Goal: Task Accomplishment & Management: Use online tool/utility

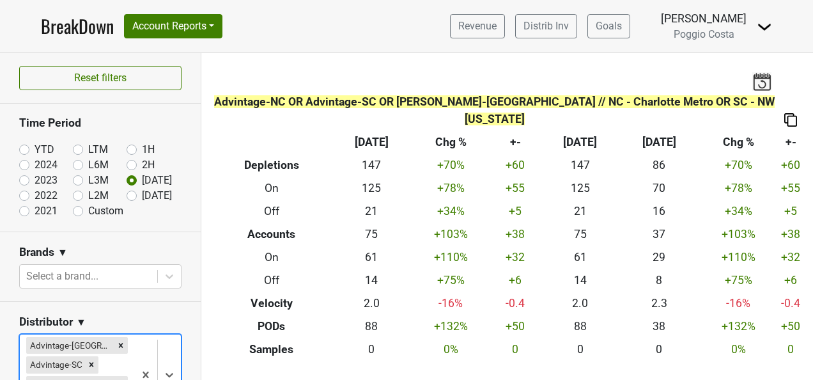
scroll to position [192, 0]
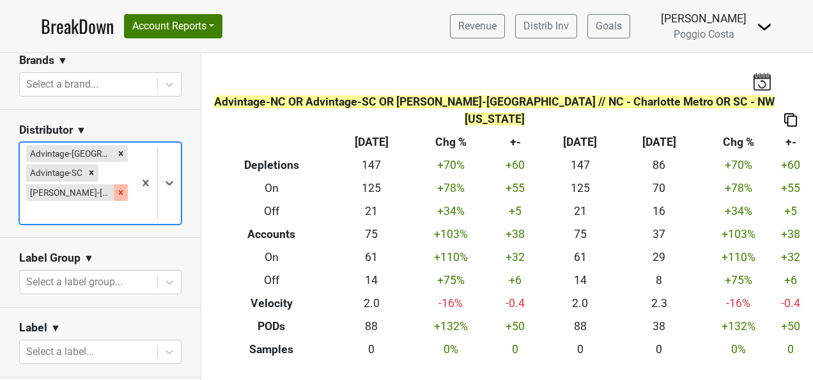
click at [116, 192] on icon "Remove MS Walker-NJ" at bounding box center [120, 192] width 9 height 9
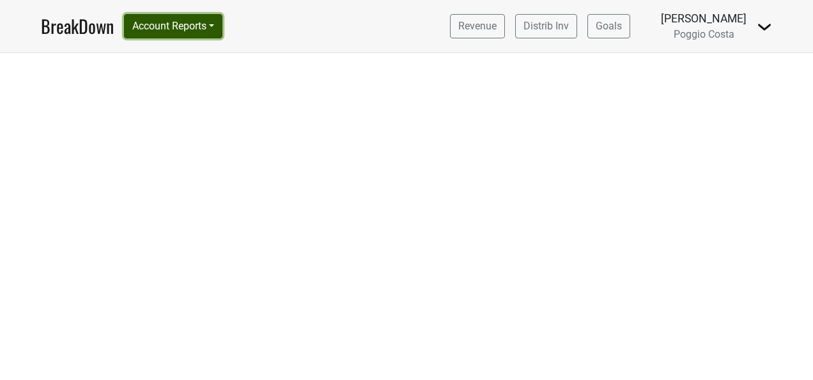
click at [203, 21] on button "Account Reports" at bounding box center [173, 26] width 98 height 24
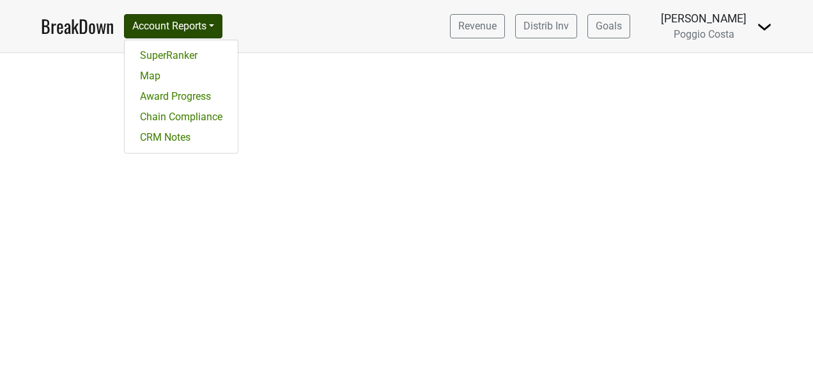
click at [254, 56] on div at bounding box center [406, 216] width 813 height 326
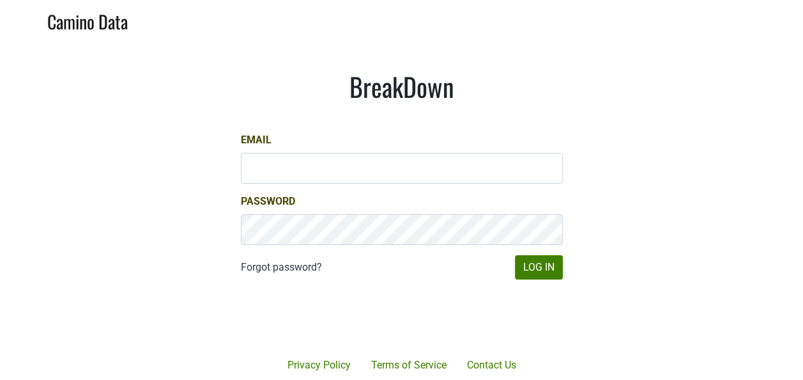
click at [560, 274] on div at bounding box center [449, 318] width 262 height 146
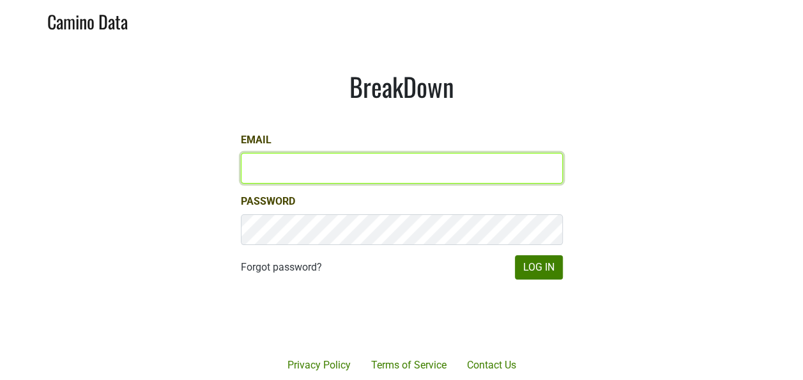
click at [441, 170] on input "Email" at bounding box center [402, 168] width 322 height 31
type input "keith@poggiocosta.com"
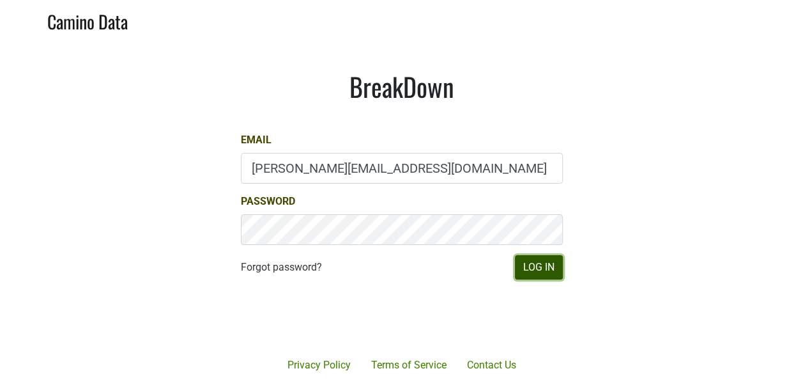
click at [553, 267] on button "Log In" at bounding box center [539, 267] width 48 height 24
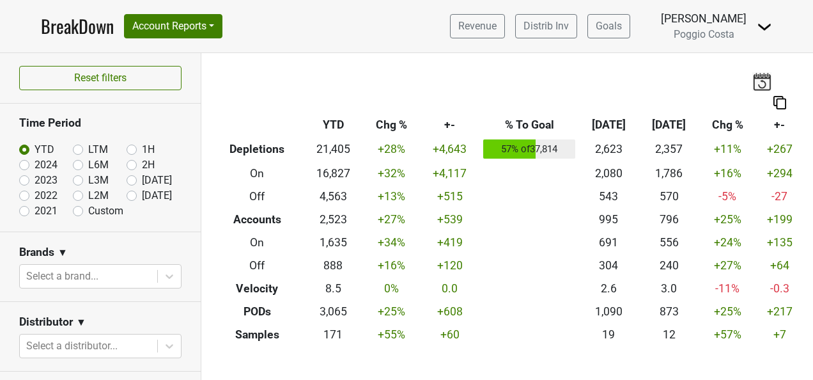
click at [142, 179] on label "Aug '25" at bounding box center [157, 180] width 30 height 15
click at [127, 179] on input "Aug '25" at bounding box center [152, 179] width 51 height 13
radio input "true"
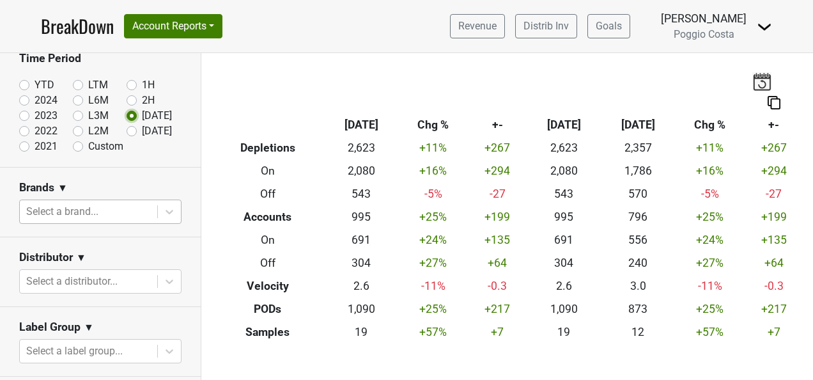
scroll to position [128, 0]
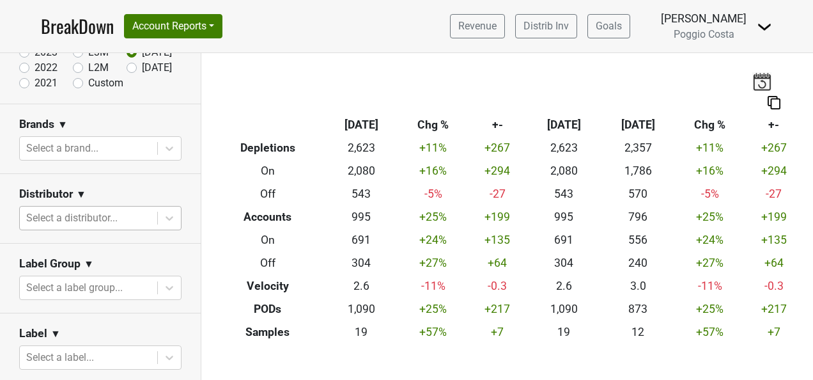
click at [123, 220] on div at bounding box center [88, 218] width 125 height 18
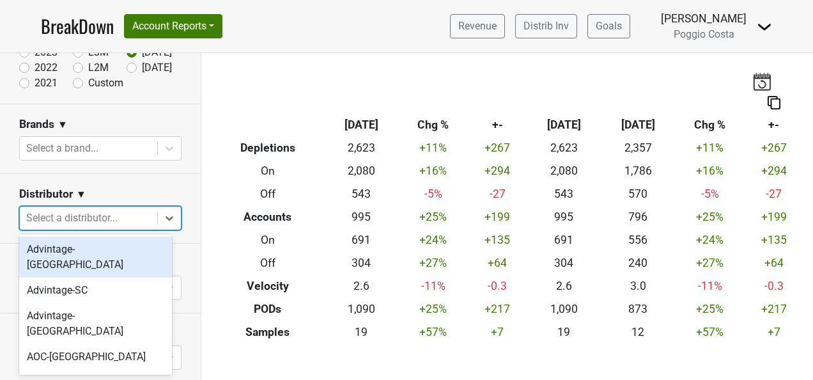
click at [110, 249] on div "Advintage-NC" at bounding box center [95, 256] width 153 height 41
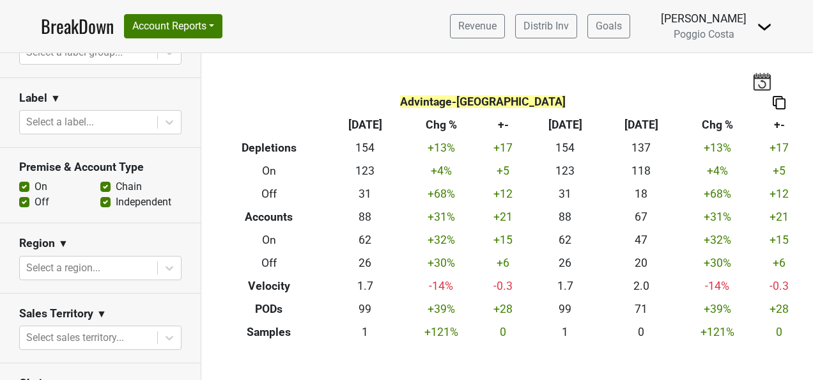
scroll to position [383, 0]
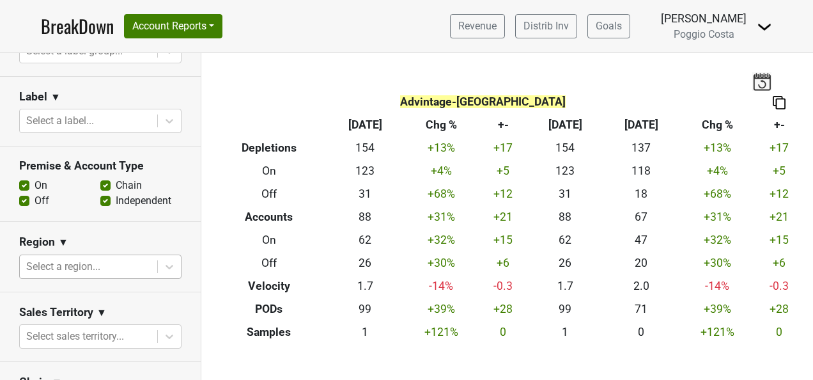
click at [127, 257] on div at bounding box center [88, 266] width 125 height 18
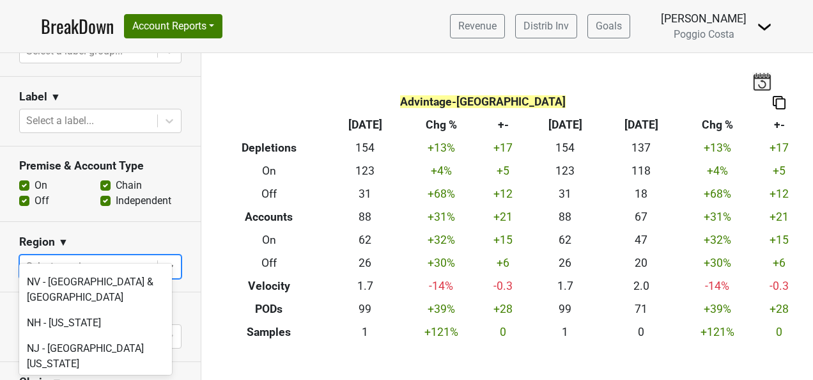
scroll to position [2732, 0]
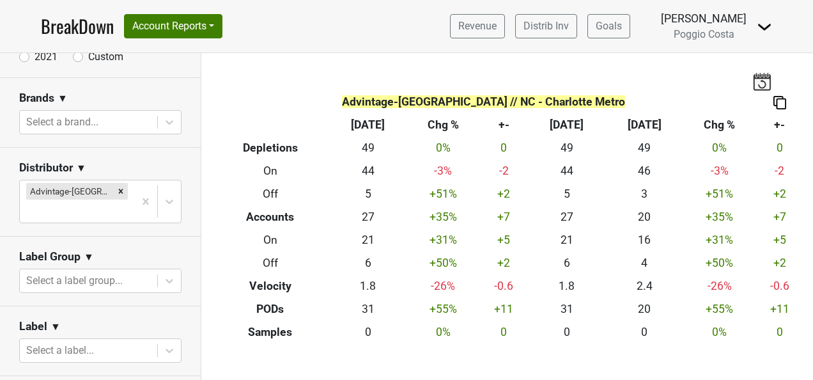
scroll to position [64, 0]
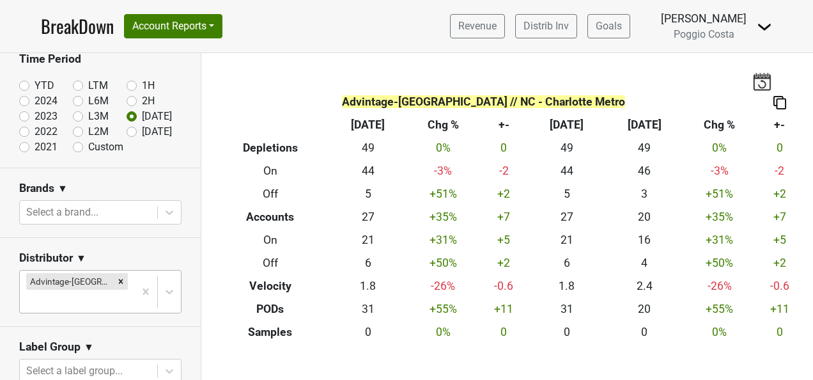
click at [109, 285] on body "BreakDown Account Reports SuperRanker Map Award Progress Chain Compliance CRM N…" at bounding box center [406, 190] width 813 height 380
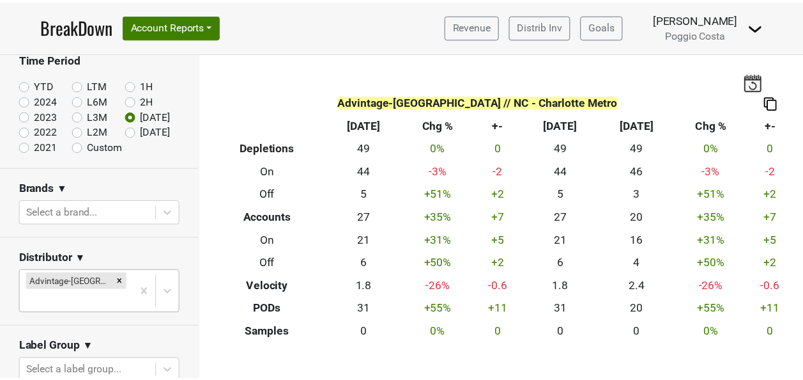
scroll to position [110, 0]
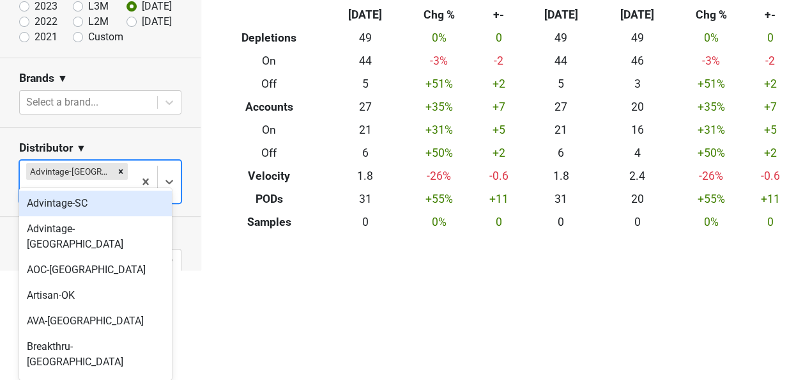
click at [101, 203] on div "Advintage-SC" at bounding box center [95, 203] width 153 height 26
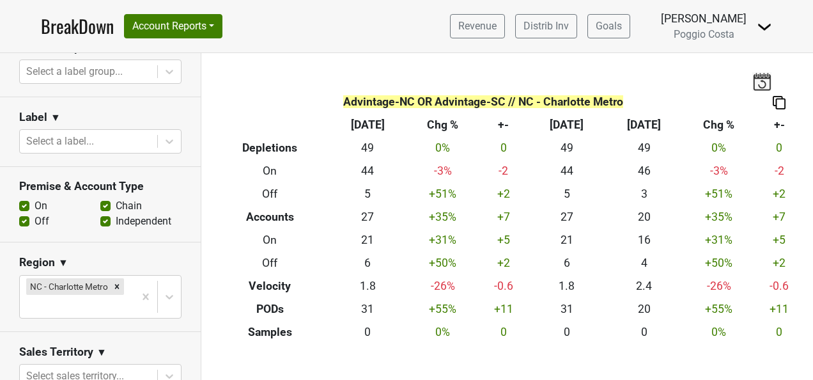
scroll to position [383, 0]
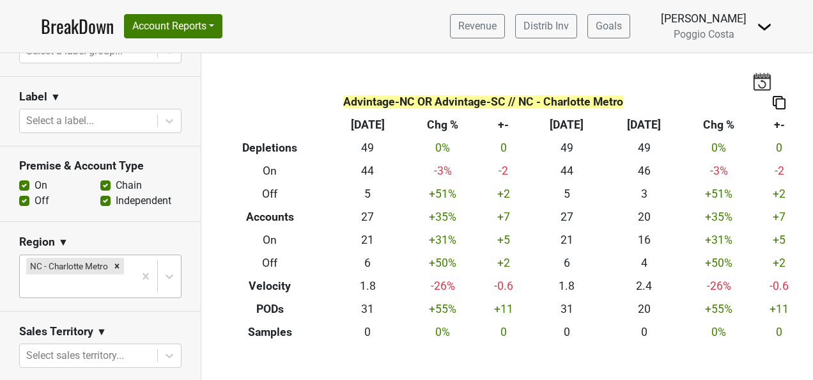
click at [116, 284] on body "BreakDown Account Reports SuperRanker Map Award Progress Chain Compliance CRM N…" at bounding box center [406, 190] width 813 height 380
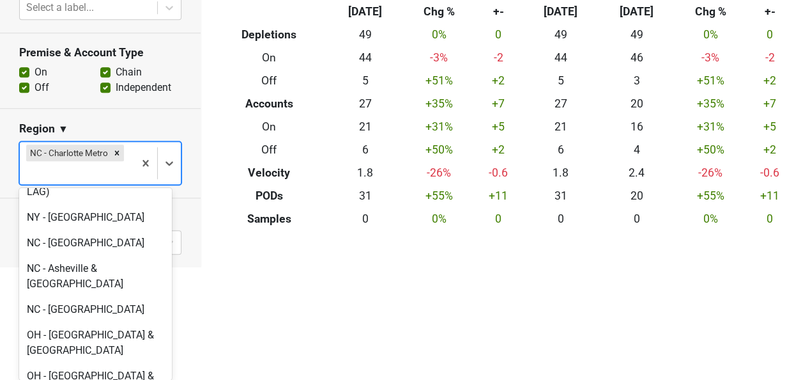
scroll to position [3131, 0]
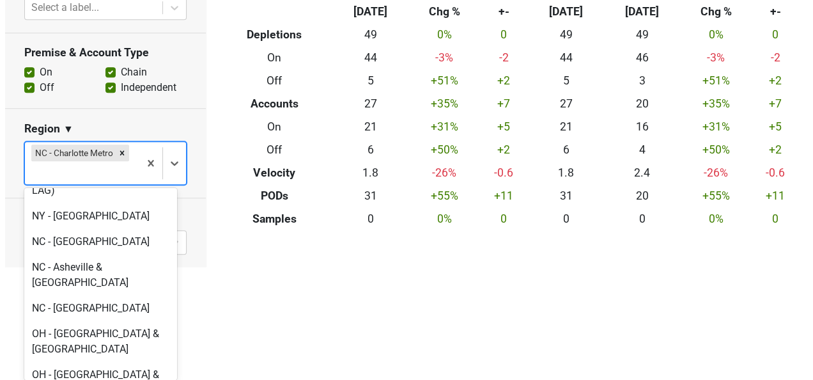
scroll to position [0, 0]
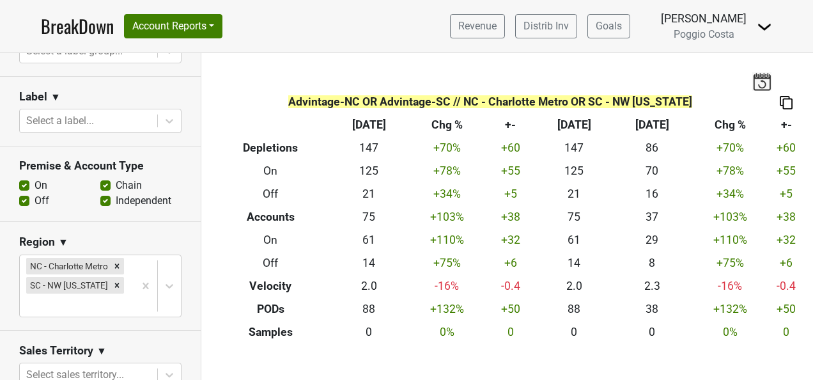
click at [780, 102] on img at bounding box center [785, 102] width 13 height 13
click at [771, 59] on div "Copy as Image" at bounding box center [776, 60] width 64 height 19
click at [112, 261] on icon "Remove NC - Charlotte Metro" at bounding box center [116, 265] width 9 height 9
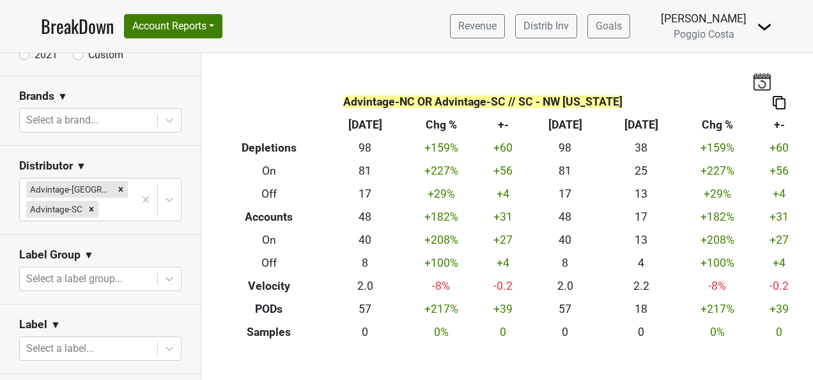
scroll to position [128, 0]
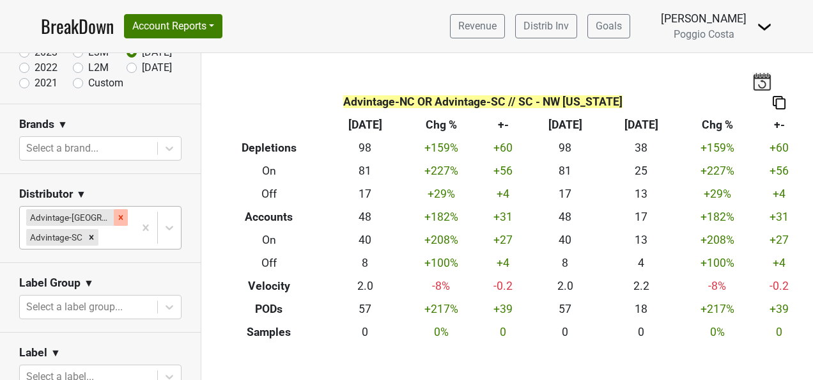
click at [119, 215] on icon "Remove Advintage-NC" at bounding box center [121, 217] width 4 height 4
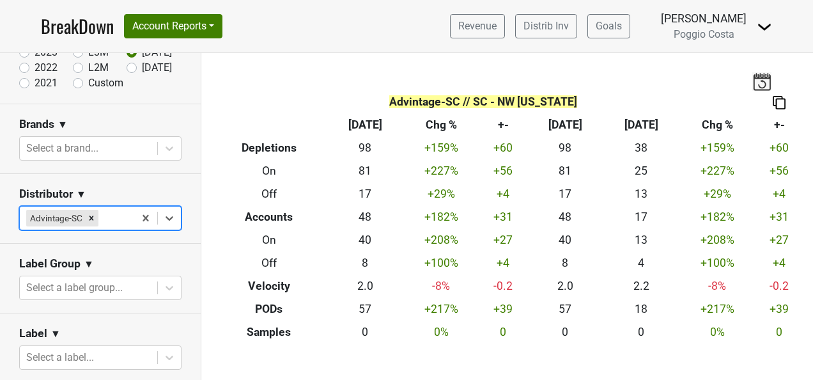
scroll to position [319, 0]
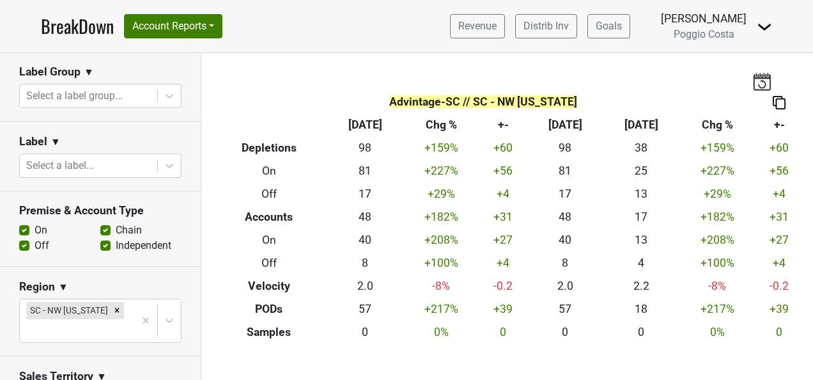
drag, startPoint x: 111, startPoint y: 308, endPoint x: 116, endPoint y: 302, distance: 8.2
click at [115, 308] on icon "Remove SC - NW South Carolina" at bounding box center [117, 310] width 4 height 4
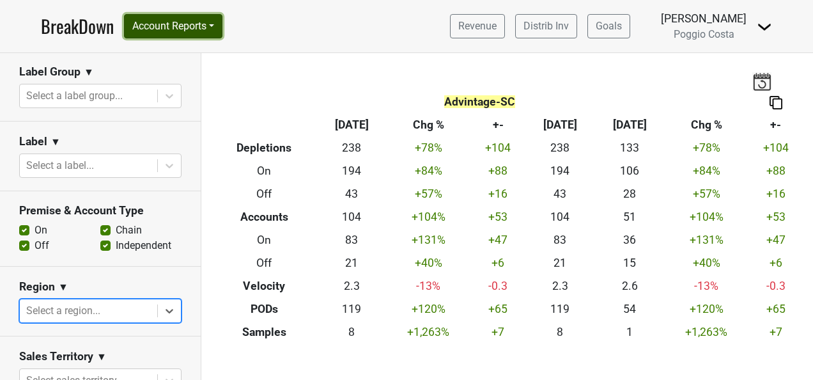
click at [183, 22] on button "Account Reports" at bounding box center [173, 26] width 98 height 24
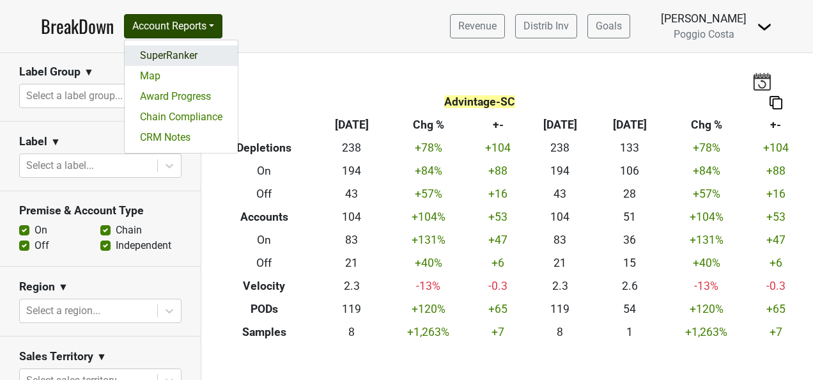
click at [185, 50] on link "SuperRanker" at bounding box center [181, 55] width 113 height 20
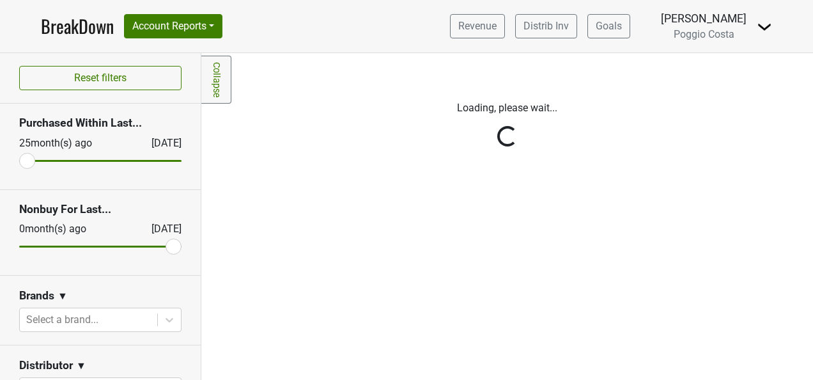
scroll to position [192, 0]
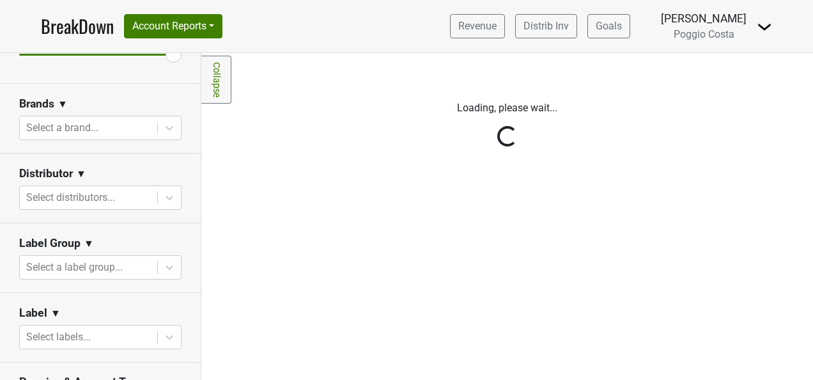
click at [120, 192] on div at bounding box center [88, 197] width 125 height 18
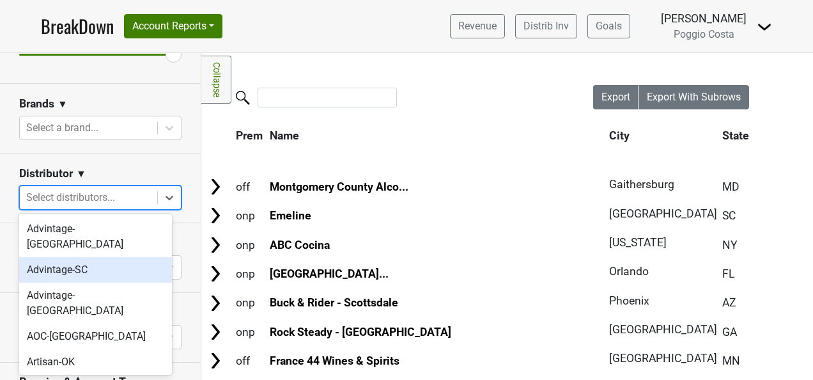
click at [118, 260] on div "Advintage-SC" at bounding box center [95, 270] width 153 height 26
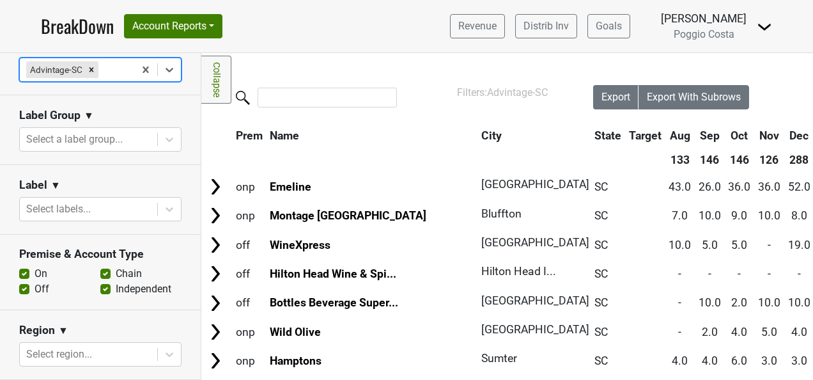
scroll to position [383, 0]
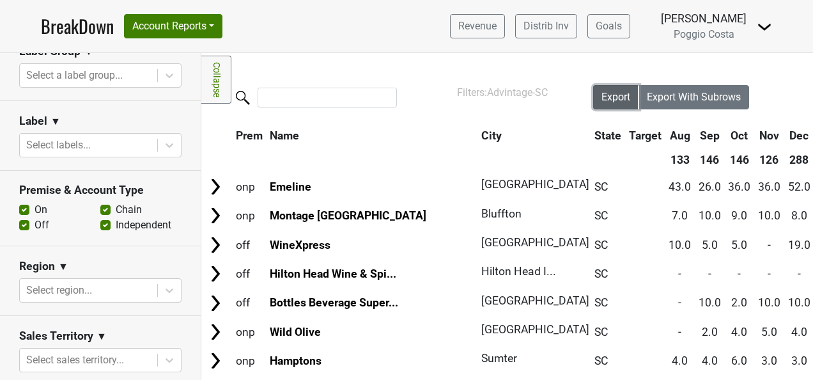
click at [593, 96] on button "Export" at bounding box center [616, 97] width 46 height 24
click at [421, 20] on nav "BreakDown Account Reports SuperRanker Map Award Progress Chain Compliance CRM N…" at bounding box center [406, 26] width 751 height 52
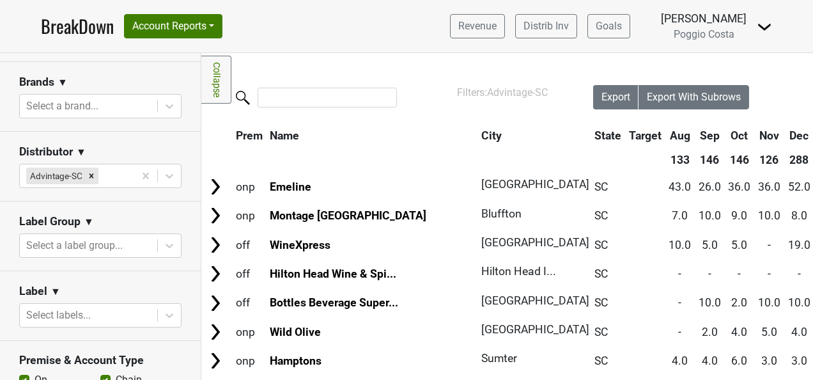
scroll to position [192, 0]
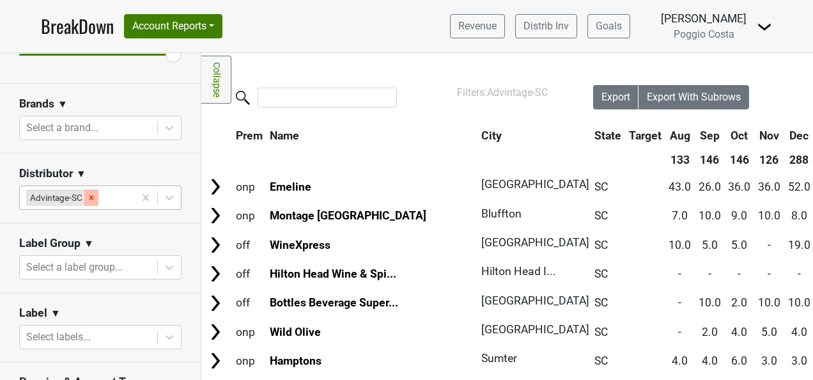
click at [91, 194] on icon "Remove Advintage-SC" at bounding box center [91, 197] width 9 height 9
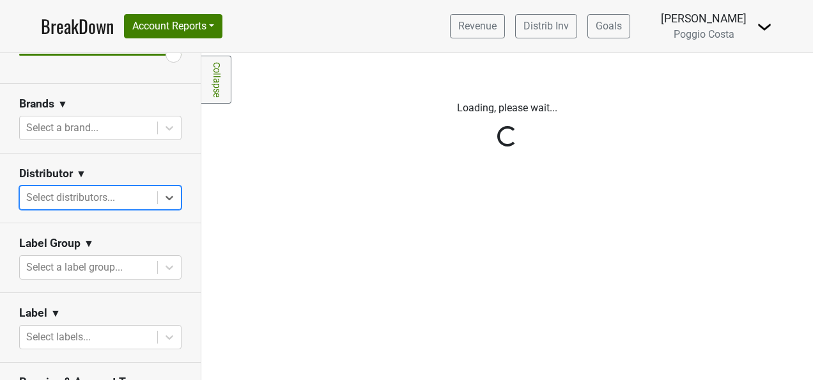
click at [111, 194] on div "Reset filters Purchased Within Last... 25 month(s) ago Sep '25 Nonbuy For Last.…" at bounding box center [100, 216] width 201 height 326
click at [136, 201] on div "Reset filters Purchased Within Last... 25 month(s) ago Sep '25 Nonbuy For Last.…" at bounding box center [100, 216] width 201 height 326
